Goal: Communication & Community: Answer question/provide support

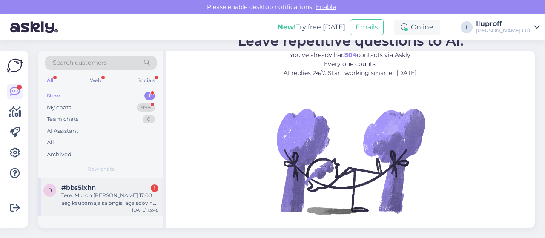
click at [79, 194] on div "Tere. Mul on [PERSON_NAME] 17:00 aeg kaubamaja salongis, aga soovin seda tühist…" at bounding box center [109, 199] width 97 height 15
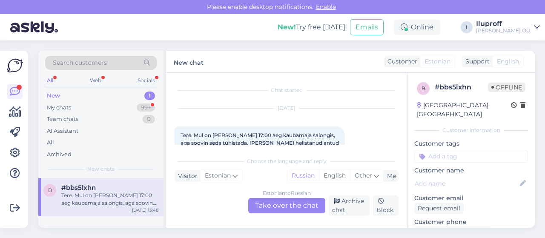
scroll to position [18, 0]
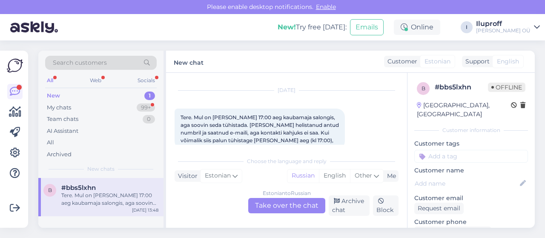
click at [293, 205] on div "Estonian to Russian Take over the chat" at bounding box center [286, 205] width 77 height 15
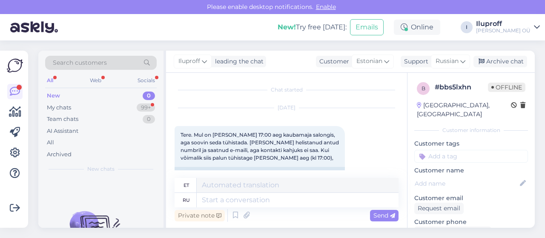
scroll to position [0, 0]
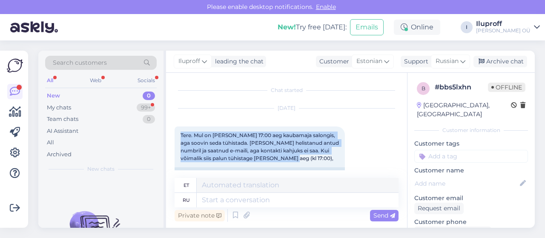
drag, startPoint x: 179, startPoint y: 135, endPoint x: 340, endPoint y: 162, distance: 163.7
click at [340, 162] on div "Tere. Mul on [PERSON_NAME] 17:00 aeg kaubamaja salongis, aga soovin seda tühist…" at bounding box center [260, 147] width 170 height 41
copy span "Tere. Mul on [PERSON_NAME] 17:00 aeg kaubamaja salongis, aga soovin seda tühist…"
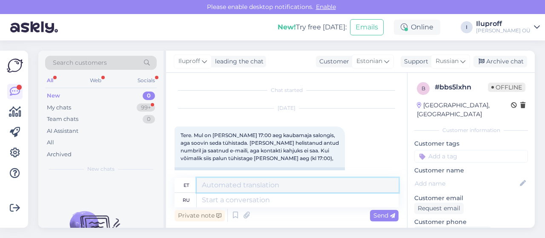
click at [238, 183] on textarea at bounding box center [298, 185] width 202 height 14
paste textarea "Tere! Palume vabandust, et [PERSON_NAME] pöördumisele kohe ei vastatud. Meie sa…"
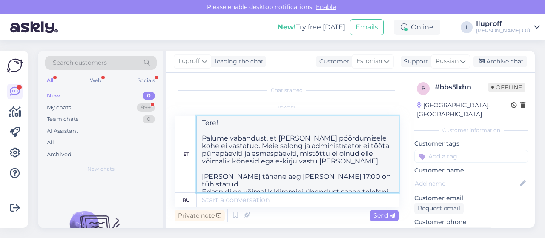
scroll to position [43, 0]
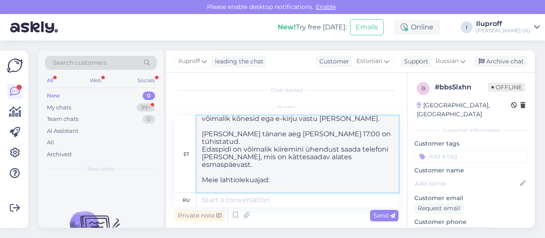
drag, startPoint x: 338, startPoint y: 135, endPoint x: 201, endPoint y: 135, distance: 136.8
click at [201, 135] on textarea "Tere! Palume vabandust, et [PERSON_NAME] pöördumisele kohe ei vastatud. Meie sa…" at bounding box center [298, 154] width 202 height 77
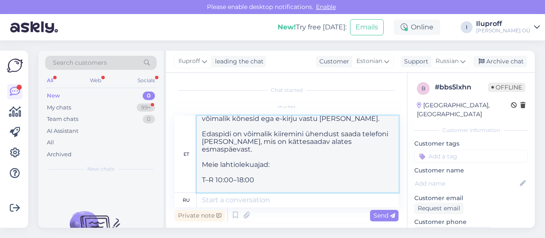
click at [243, 141] on textarea "Tere! Palume vabandust, et [PERSON_NAME] pöördumisele kohe ei vastatud. Meie sa…" at bounding box center [298, 154] width 202 height 77
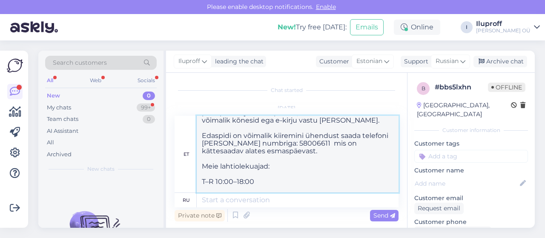
scroll to position [68, 0]
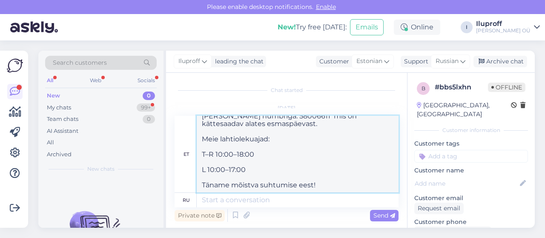
drag, startPoint x: 202, startPoint y: 123, endPoint x: 362, endPoint y: 187, distance: 172.1
click at [362, 187] on textarea "Tere! Palume vabandust, et [PERSON_NAME] pöördumisele kohe ei vastatud. Meie sa…" at bounding box center [298, 154] width 202 height 77
type textarea "Tere! Palume vabandust, et [PERSON_NAME] pöördumisele kohe ei vastatud. Meie sa…"
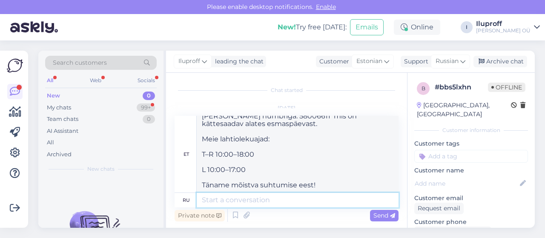
click at [231, 199] on textarea at bounding box center [298, 200] width 202 height 14
paste textarea "Tere! Palume vabandust, et [PERSON_NAME] pöördumisele kohe ei vastatud. Meie sa…"
type textarea "Tere! Palume vabandust, et [PERSON_NAME] pöördumisele kohe ei vastatud. Meie sa…"
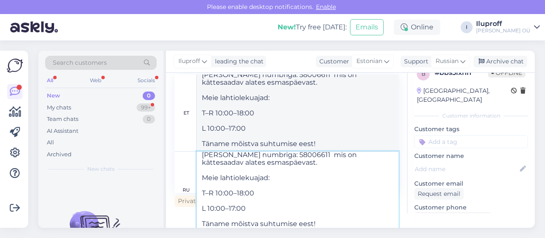
type textarea "Tere! Palume vabandust, et [PERSON_NAME] pöördumisele kohe ei vastatud. Meie sa…"
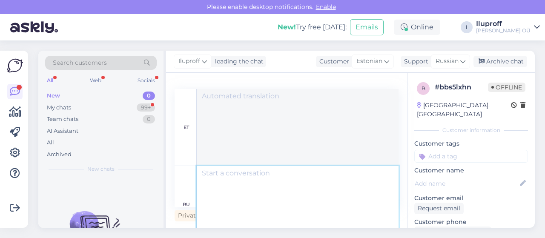
scroll to position [0, 0]
